Goal: Task Accomplishment & Management: Use online tool/utility

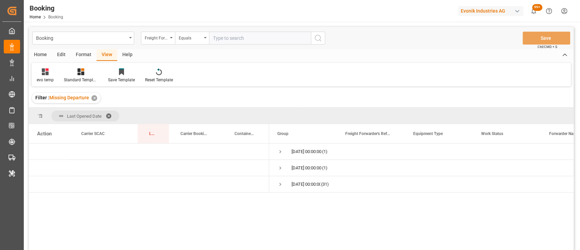
click at [83, 57] on div "Format" at bounding box center [84, 55] width 26 height 12
click at [51, 69] on div at bounding box center [47, 71] width 20 height 7
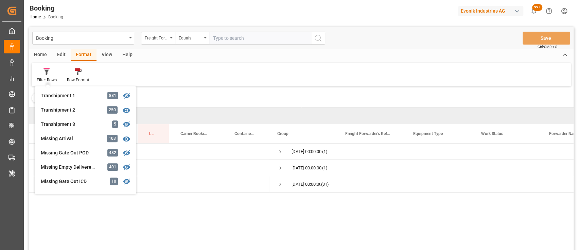
scroll to position [229, 0]
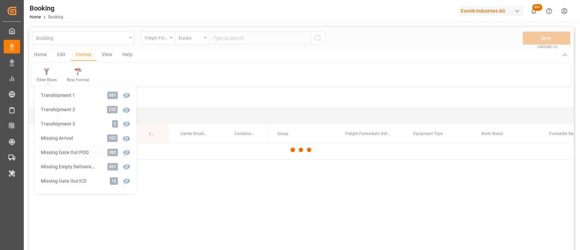
click at [68, 153] on div "Booking Freight Forwarder's Reference No. Equals Save Ctrl/CMD + S Home Edit Fo…" at bounding box center [301, 147] width 545 height 241
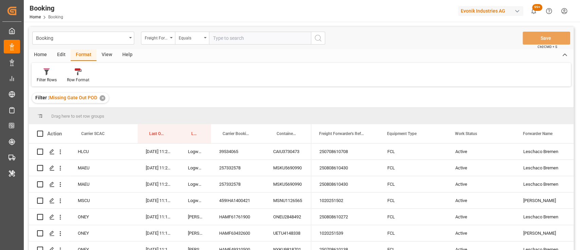
click at [105, 58] on div "View" at bounding box center [107, 55] width 21 height 12
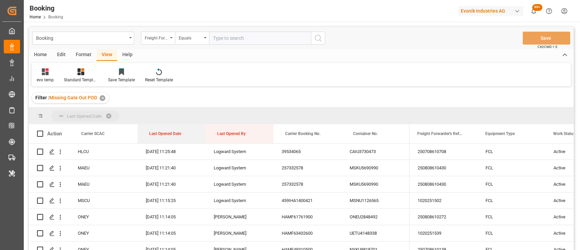
drag, startPoint x: 174, startPoint y: 134, endPoint x: 163, endPoint y: 121, distance: 16.9
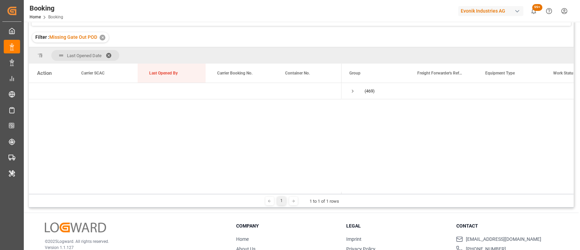
scroll to position [62, 0]
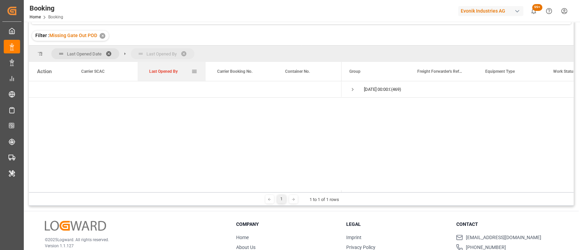
drag, startPoint x: 168, startPoint y: 72, endPoint x: 163, endPoint y: 60, distance: 13.0
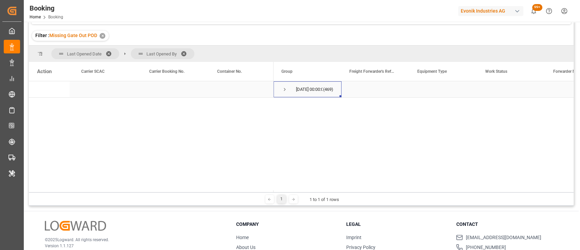
click at [283, 91] on span "Press SPACE to select this row." at bounding box center [285, 89] width 6 height 6
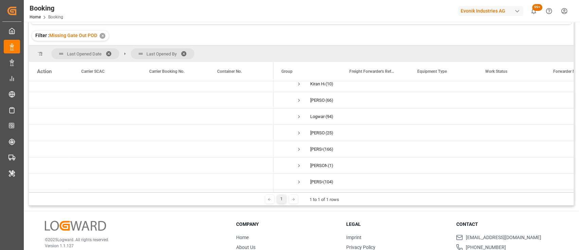
scroll to position [0, 0]
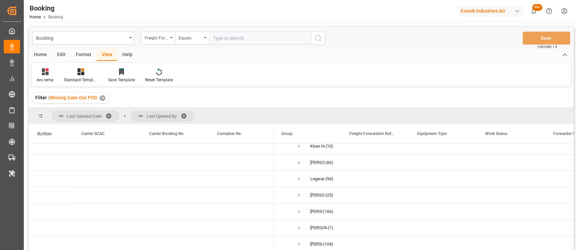
click at [83, 53] on div "Format" at bounding box center [84, 55] width 26 height 12
click at [52, 74] on div at bounding box center [47, 71] width 20 height 7
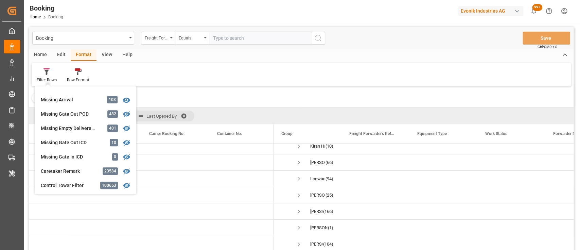
scroll to position [289, 0]
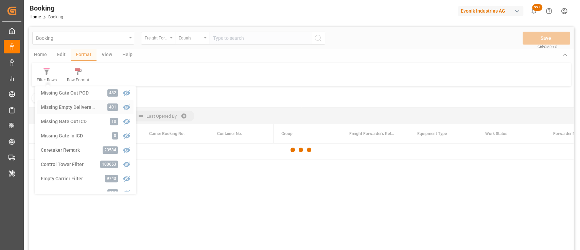
click at [51, 108] on div "Booking Freight Forwarder's Reference No. Equals Save Ctrl/CMD + S Home Edit Fo…" at bounding box center [301, 147] width 545 height 241
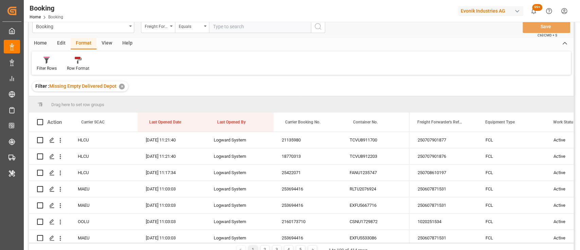
scroll to position [11, 0]
click at [42, 63] on div at bounding box center [47, 60] width 20 height 7
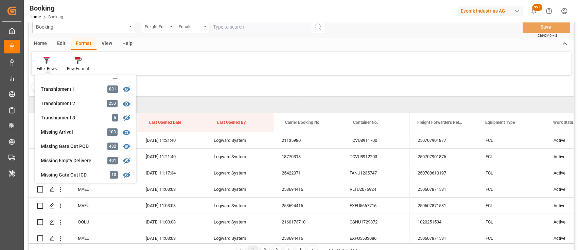
scroll to position [231, 0]
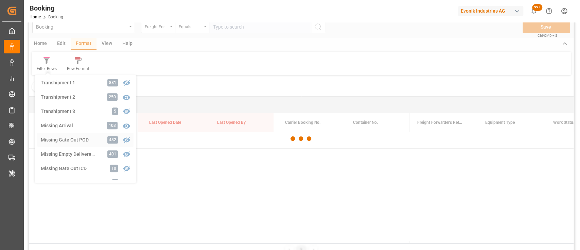
click at [79, 136] on div "Booking Freight Forwarder's Reference No. Equals Save Ctrl/CMD + S Home Edit Fo…" at bounding box center [301, 136] width 545 height 241
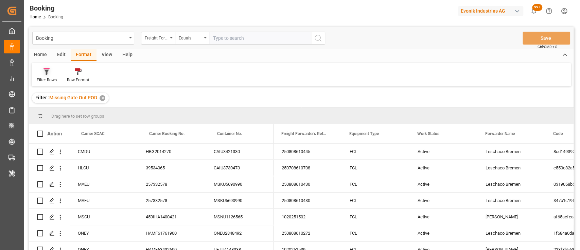
click at [48, 79] on div "Filter Rows" at bounding box center [47, 80] width 20 height 6
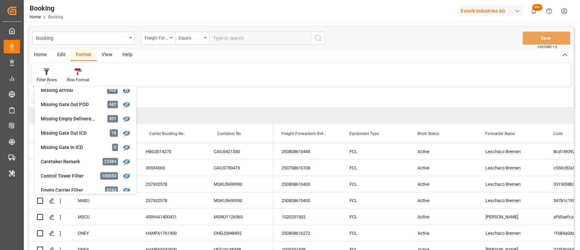
scroll to position [269, 0]
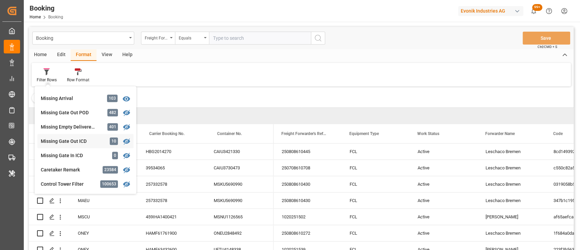
click at [69, 140] on div "Missing Gate Out ICD" at bounding box center [70, 141] width 59 height 7
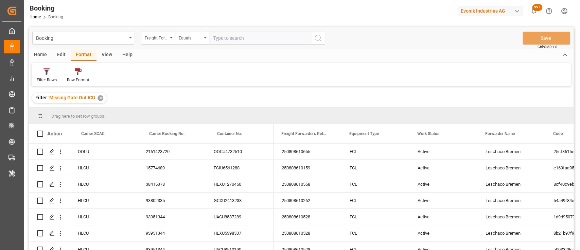
click at [104, 53] on div "View" at bounding box center [107, 55] width 21 height 12
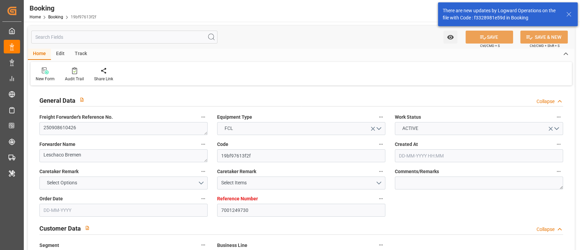
type input "7001249730"
type input "9360910"
type input "ONE"
type input "Ocean Network Express"
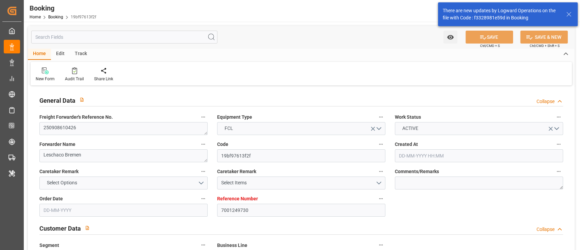
type input "NLRTM"
type input "BRRIO"
type input "0"
type input "[DATE] 07:38"
type input "[DATE]"
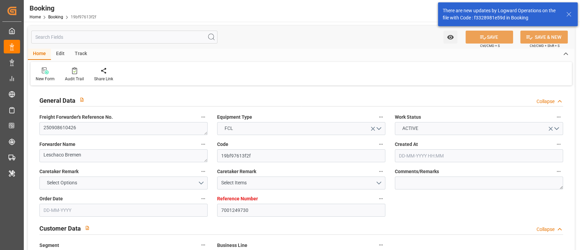
type input "[DATE]"
type input "[DATE] 00:00"
type input "[DATE]"
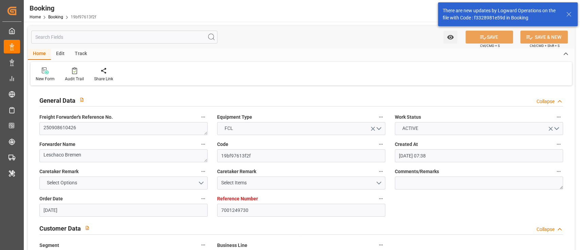
type input "[DATE] 00:00"
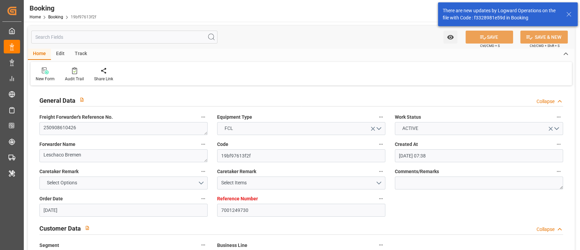
type input "[DATE]"
type input "[DATE] 10:33"
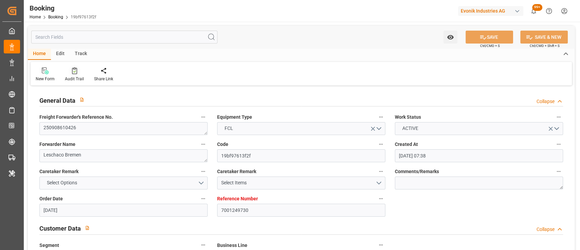
click at [74, 75] on div "Audit Trail" at bounding box center [74, 74] width 29 height 15
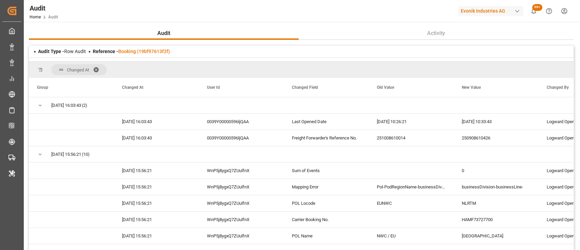
click at [96, 67] on span at bounding box center [98, 70] width 11 height 6
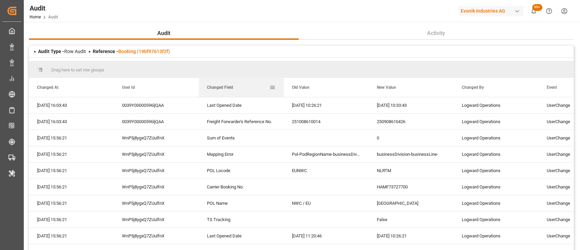
drag, startPoint x: 219, startPoint y: 91, endPoint x: 200, endPoint y: 70, distance: 29.4
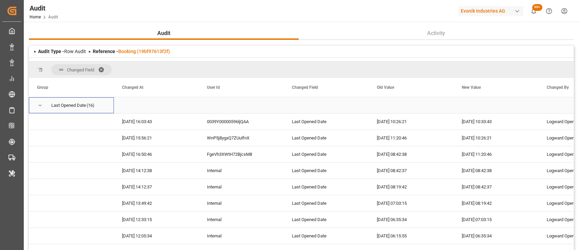
click at [38, 105] on span "Press SPACE to select this row." at bounding box center [40, 105] width 6 height 6
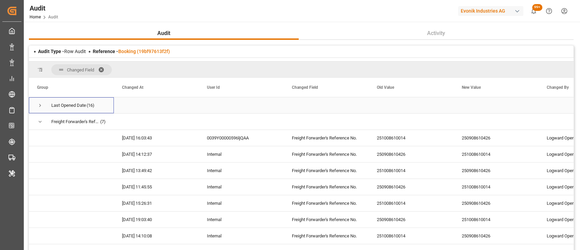
click at [40, 105] on span "Press SPACE to select this row." at bounding box center [40, 105] width 6 height 6
